Goal: Information Seeking & Learning: Find specific page/section

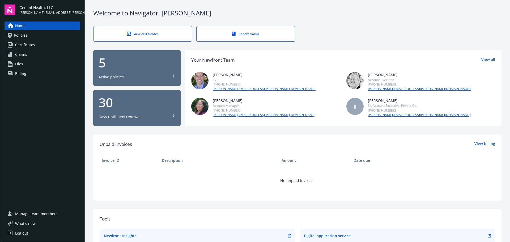
click at [19, 63] on span "Files" at bounding box center [19, 64] width 8 height 9
